Goal: Information Seeking & Learning: Learn about a topic

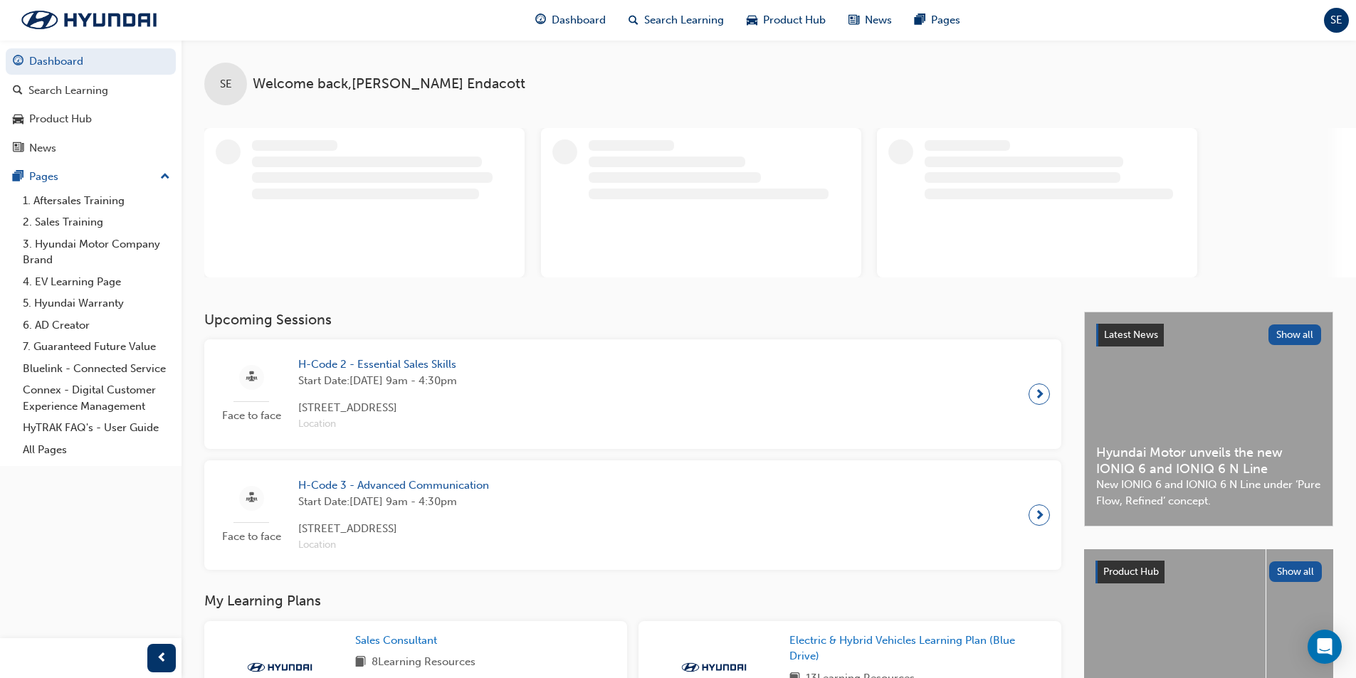
click at [1043, 395] on span "next-icon" at bounding box center [1039, 394] width 11 height 20
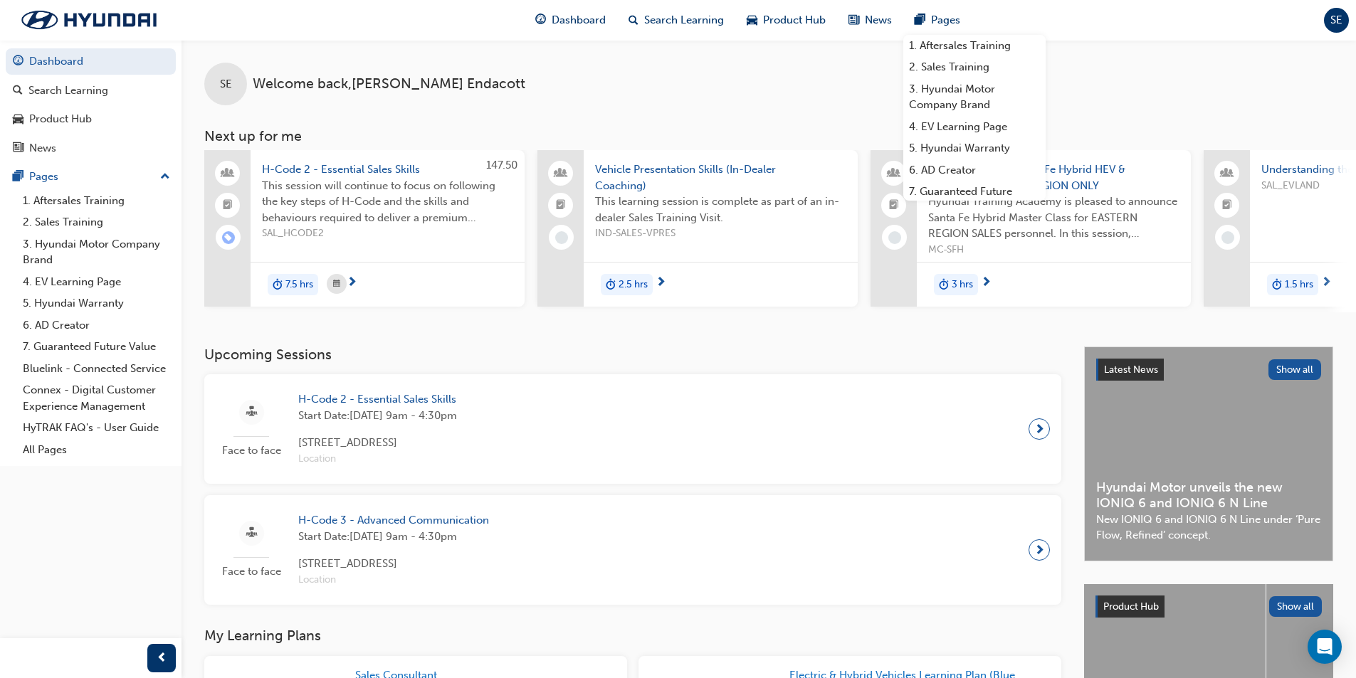
click at [465, 554] on div "H-Code 3 - Advanced Communication Start Date: Wed 10 Sep 2025 , 9am - 4:30pm 39…" at bounding box center [394, 549] width 214 height 75
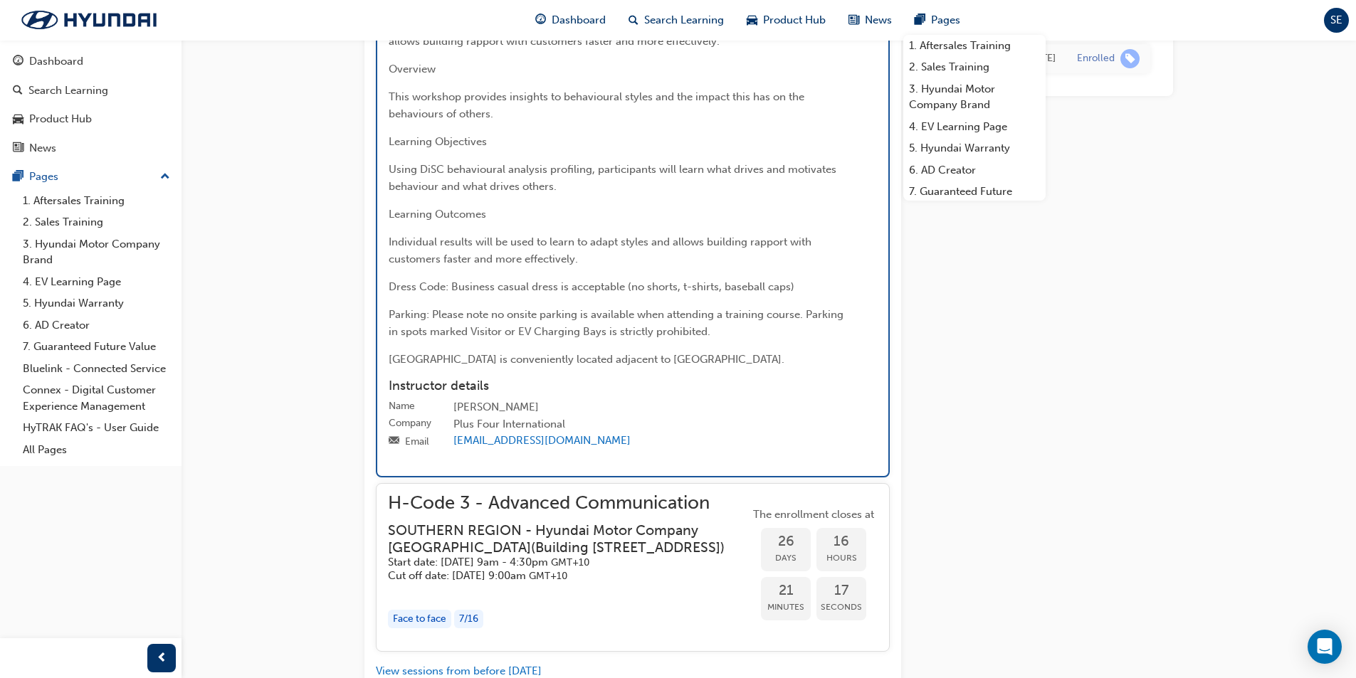
scroll to position [1914, 0]
